Goal: Task Accomplishment & Management: Use online tool/utility

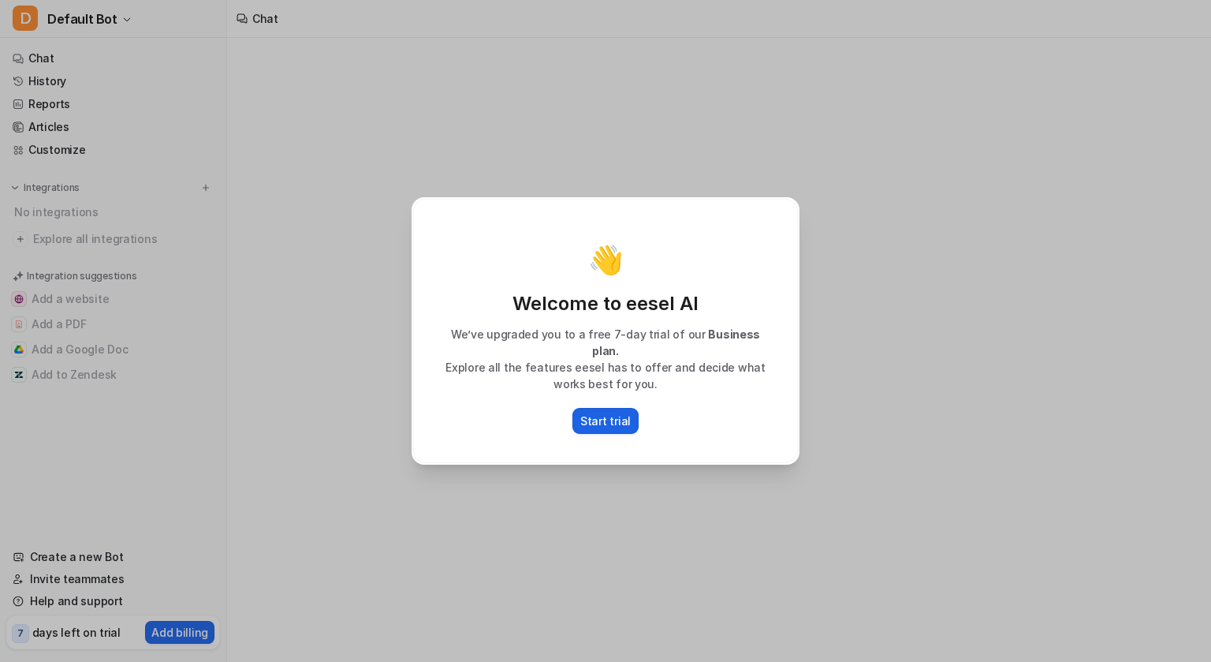
click at [628, 408] on button "Start trial" at bounding box center [605, 421] width 66 height 26
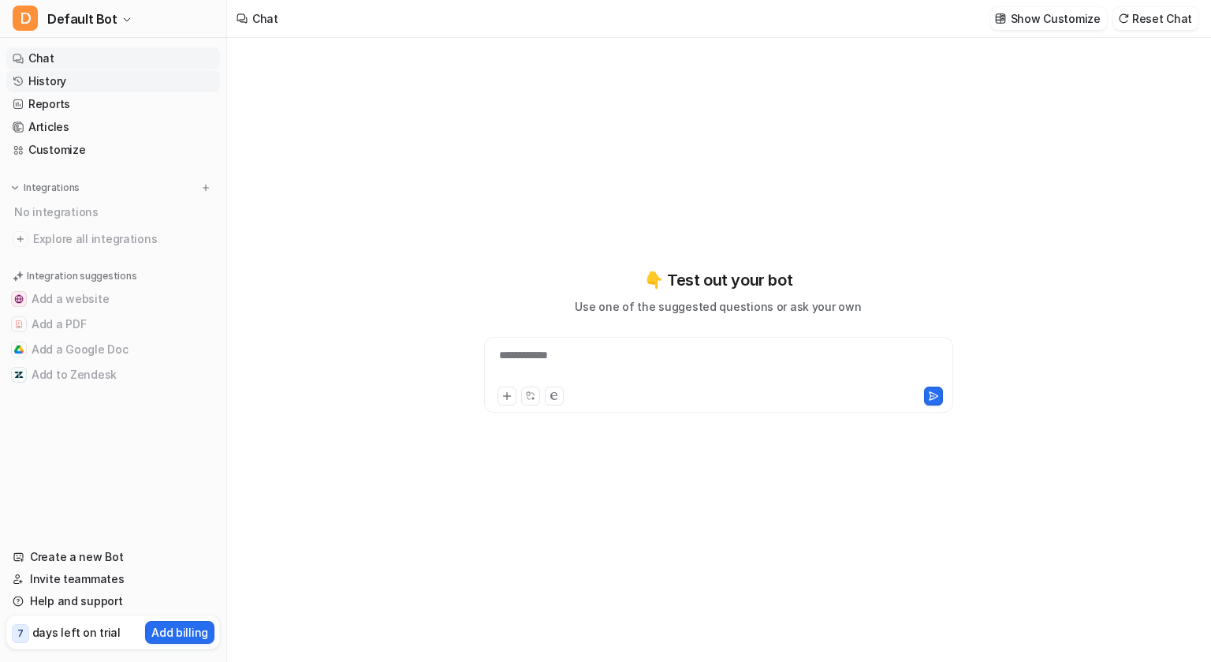
type textarea "**********"
